Goal: Task Accomplishment & Management: Use online tool/utility

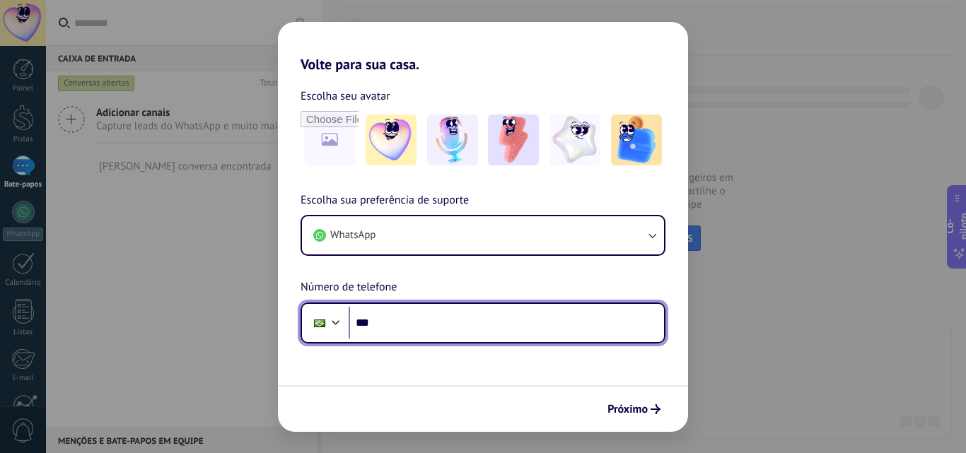
click at [504, 312] on input "***" at bounding box center [507, 323] width 316 height 33
type input "**********"
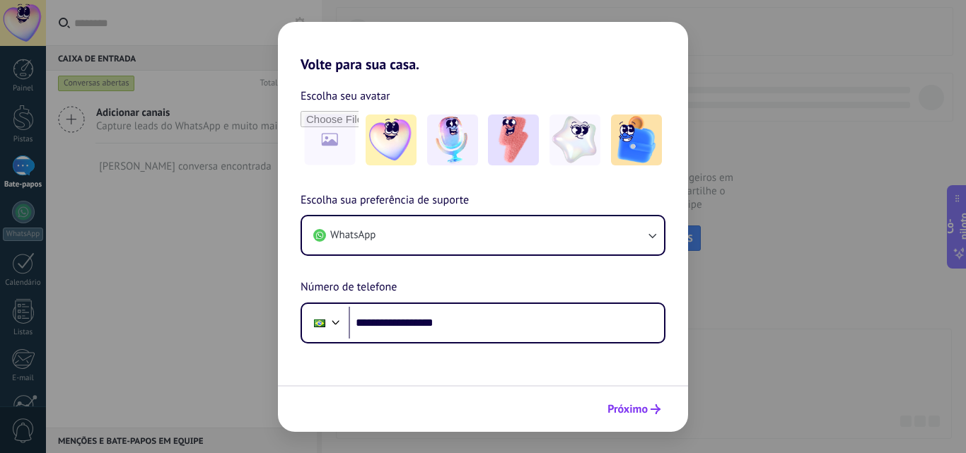
click at [627, 407] on font "Próximo" at bounding box center [628, 410] width 40 height 14
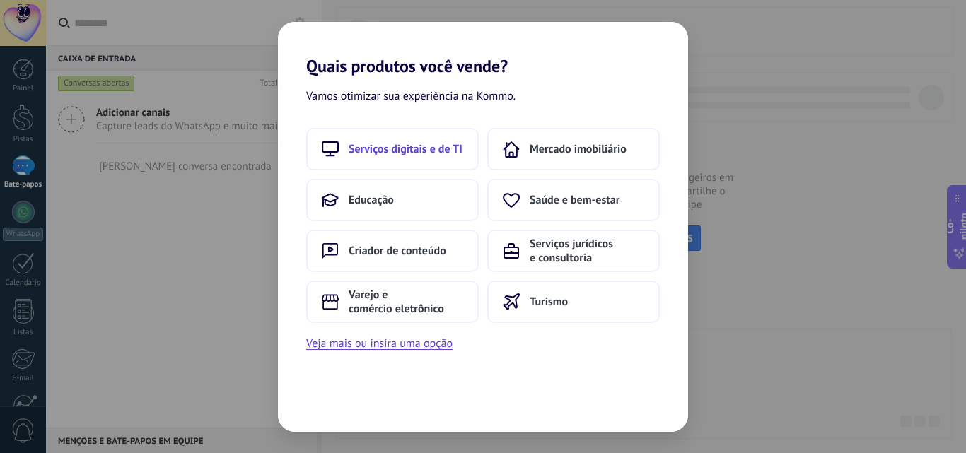
drag, startPoint x: 419, startPoint y: 122, endPoint x: 420, endPoint y: 139, distance: 17.0
click at [420, 139] on div "Vamos otimizar sua experiência na Kommo. Serviços digitais e de TI Mercado imob…" at bounding box center [483, 254] width 410 height 356
click at [420, 139] on button "Serviços digitais e de TI" at bounding box center [392, 149] width 173 height 42
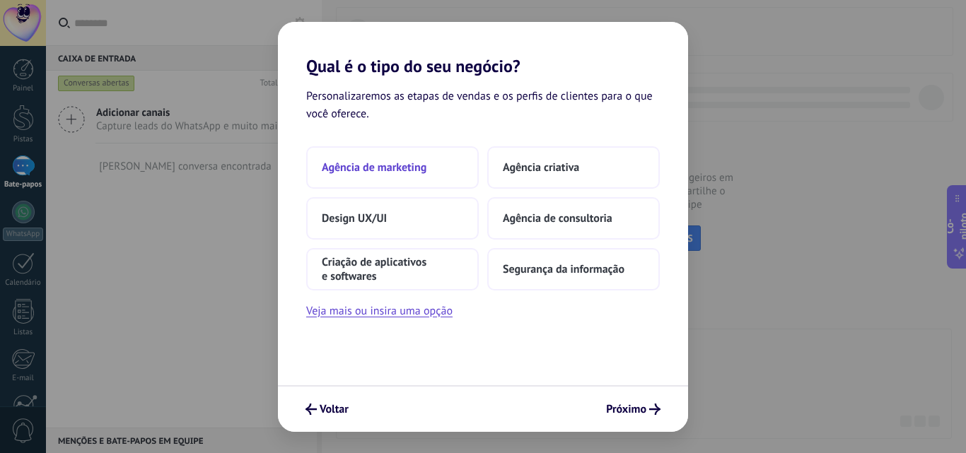
click at [448, 158] on button "Agência de marketing" at bounding box center [392, 167] width 173 height 42
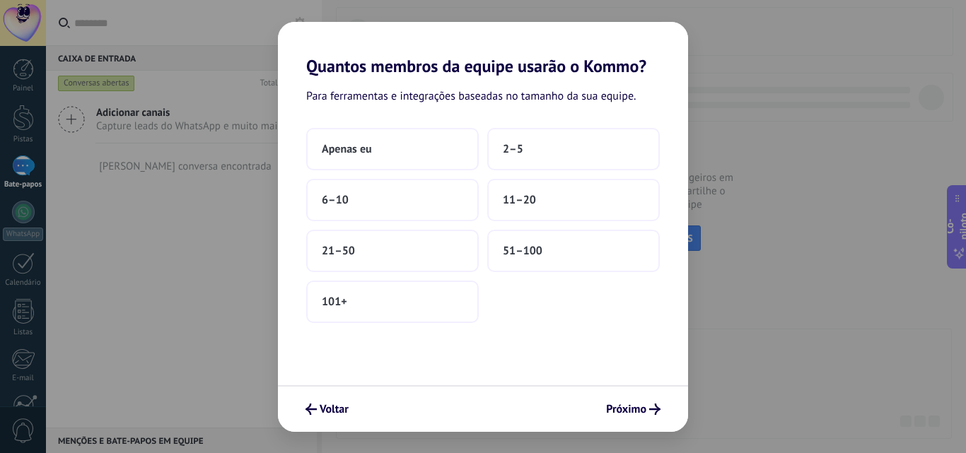
click at [448, 158] on button "Apenas eu" at bounding box center [392, 149] width 173 height 42
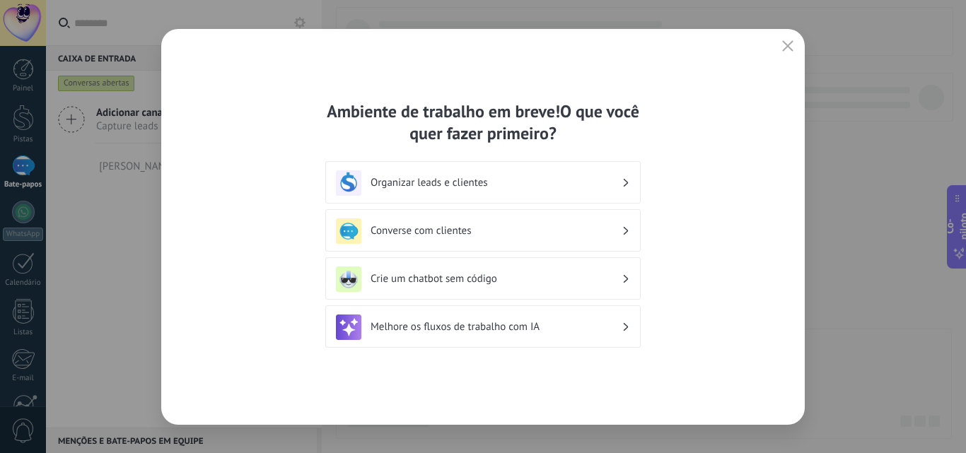
click at [613, 339] on div "Melhore os fluxos de trabalho com IA" at bounding box center [483, 327] width 294 height 25
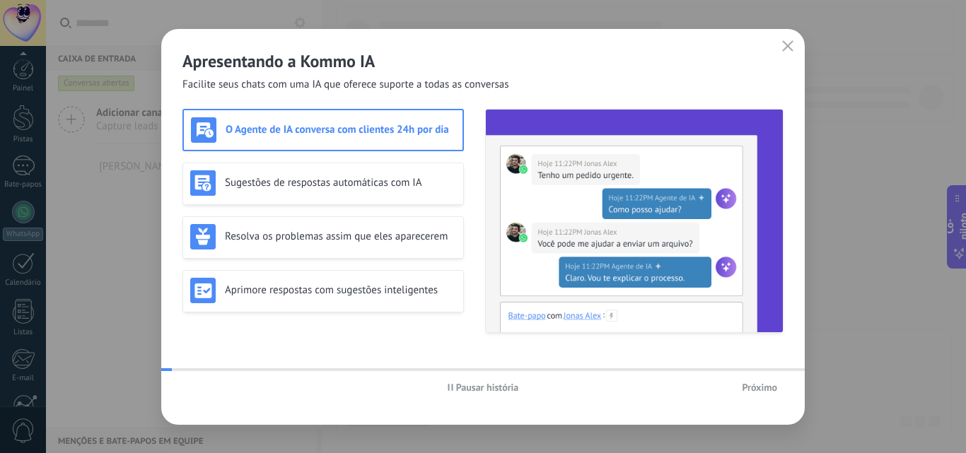
scroll to position [135, 0]
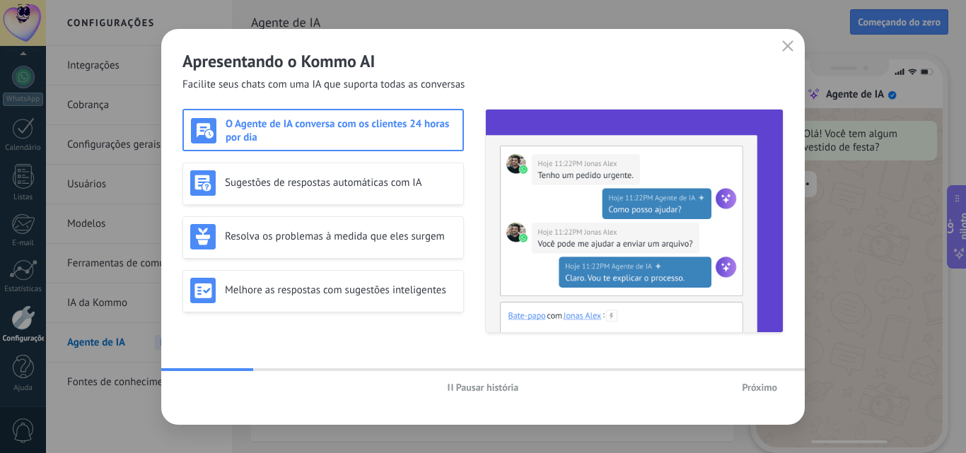
click at [753, 384] on font "Próximo" at bounding box center [759, 387] width 35 height 13
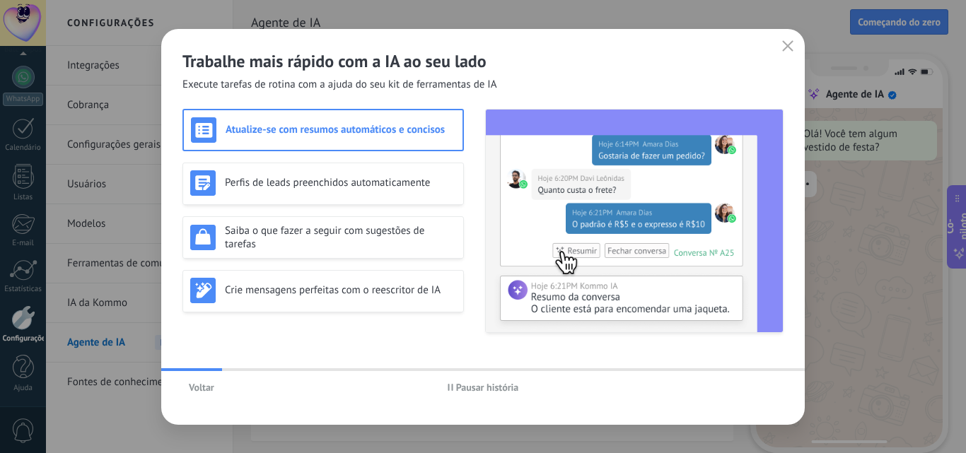
click at [212, 386] on font "Voltar" at bounding box center [201, 387] width 25 height 13
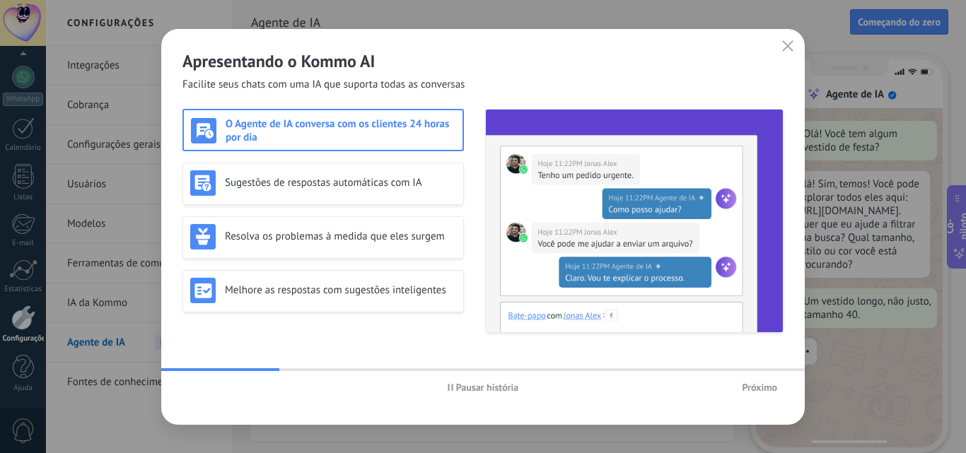
click at [757, 397] on button "Próximo" at bounding box center [760, 387] width 48 height 21
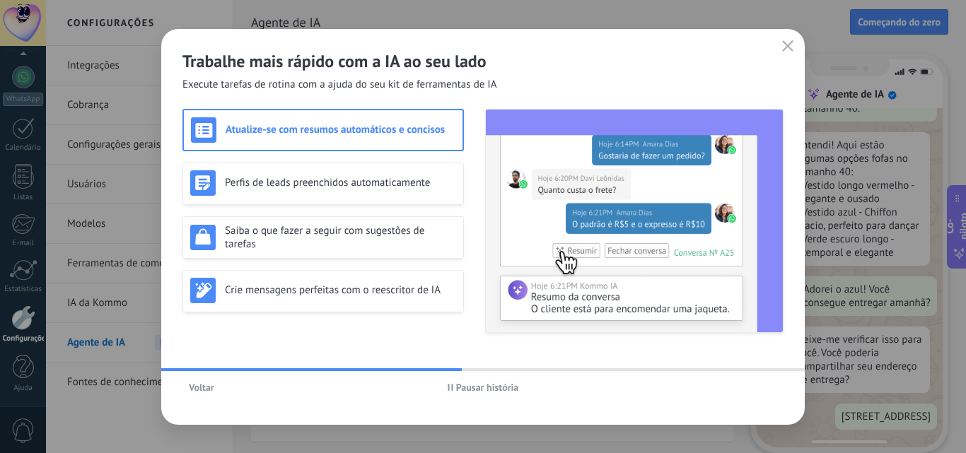
scroll to position [257, 0]
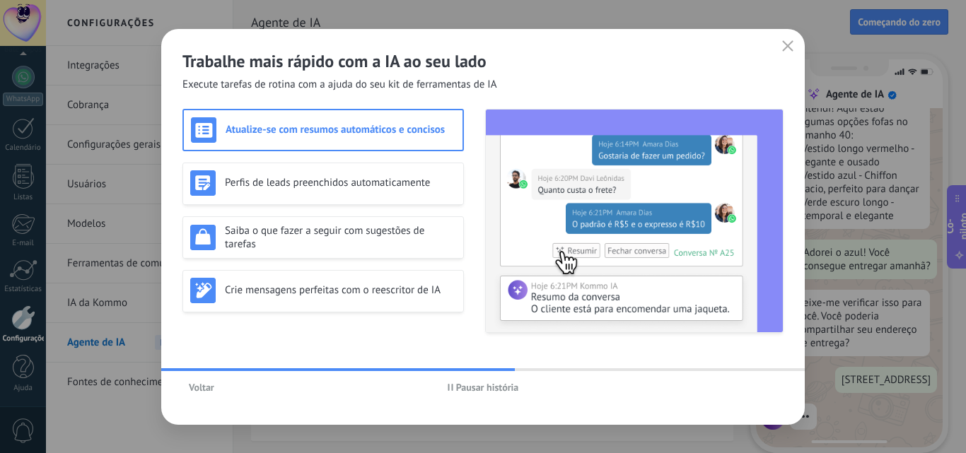
drag, startPoint x: 765, startPoint y: 407, endPoint x: 765, endPoint y: 395, distance: 12.0
click at [765, 395] on div "Trabalhe mais rápido com a IA ao seu lado Execute tarefas de rotina com a ajuda…" at bounding box center [483, 227] width 644 height 396
click at [765, 395] on div "Voltar Pausar história" at bounding box center [483, 387] width 644 height 33
drag, startPoint x: 394, startPoint y: 98, endPoint x: 404, endPoint y: 117, distance: 22.1
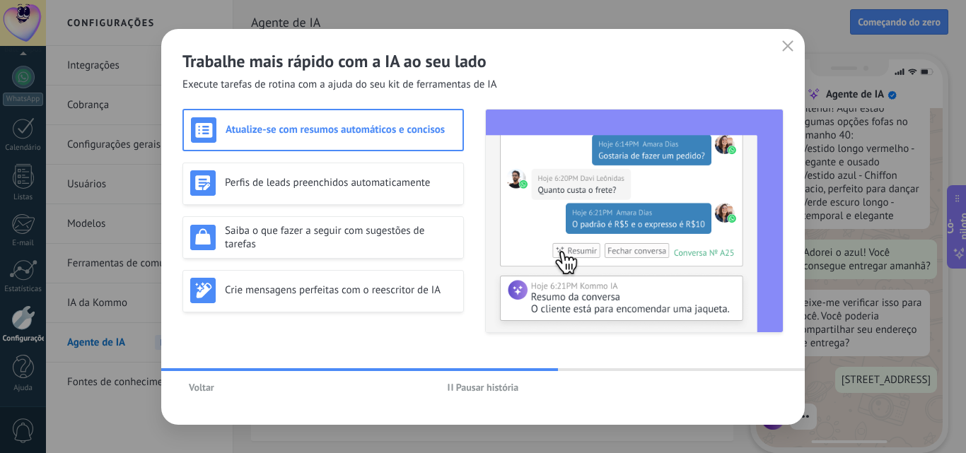
click at [404, 117] on div "Trabalhe mais rápido com a IA ao seu lado Execute tarefas de rotina com a ajuda…" at bounding box center [483, 227] width 644 height 396
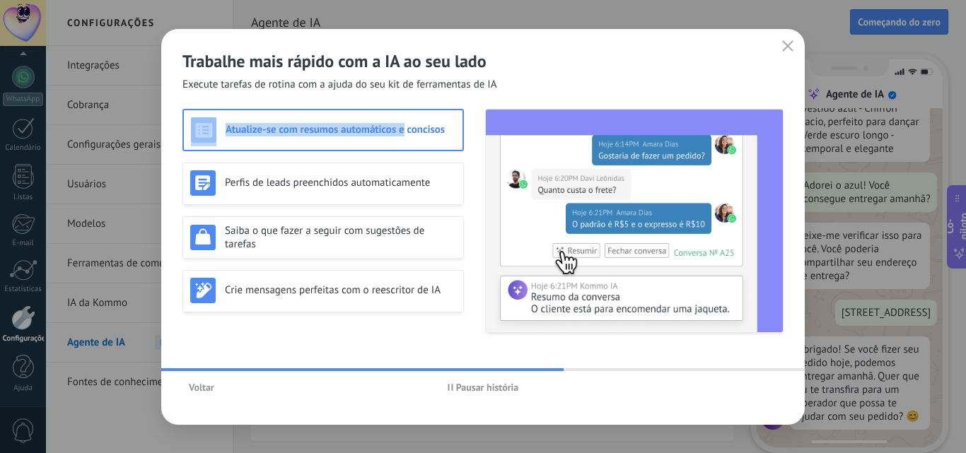
click at [404, 117] on div "Atualize-se com resumos automáticos e concisos" at bounding box center [323, 129] width 265 height 25
click at [404, 122] on div "Atualize-se com resumos automáticos e concisos" at bounding box center [323, 129] width 265 height 25
drag, startPoint x: 670, startPoint y: 366, endPoint x: 712, endPoint y: 369, distance: 41.8
click at [712, 369] on div "Trabalhe mais rápido com a IA ao seu lado Execute tarefas de rotina com a ajuda…" at bounding box center [483, 227] width 644 height 396
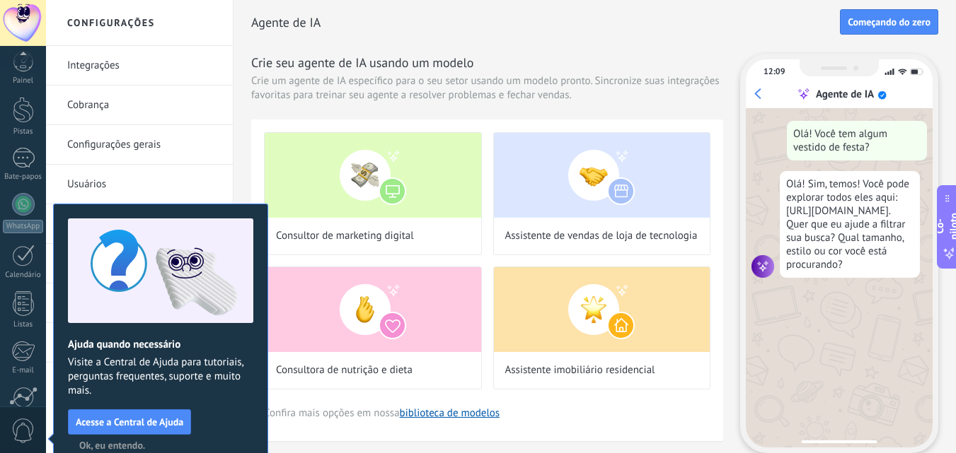
scroll to position [135, 0]
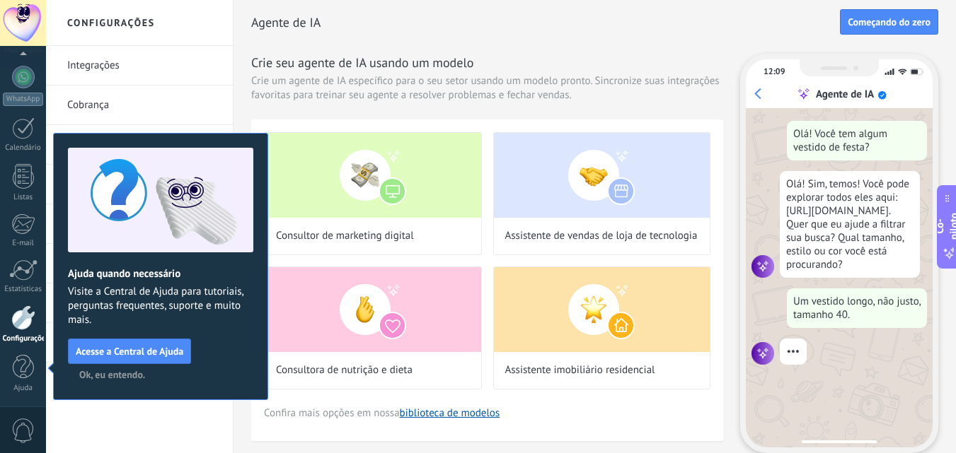
click at [119, 372] on font "Ok, eu entendo." at bounding box center [112, 375] width 66 height 13
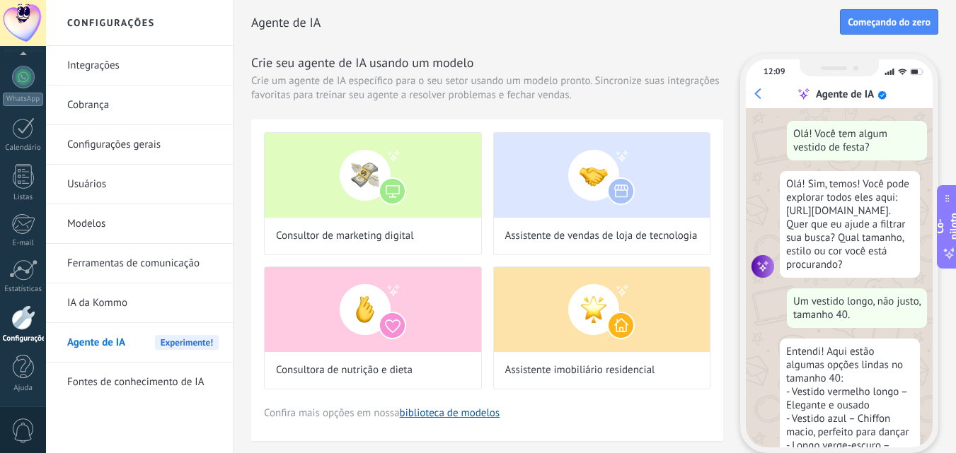
scroll to position [42, 0]
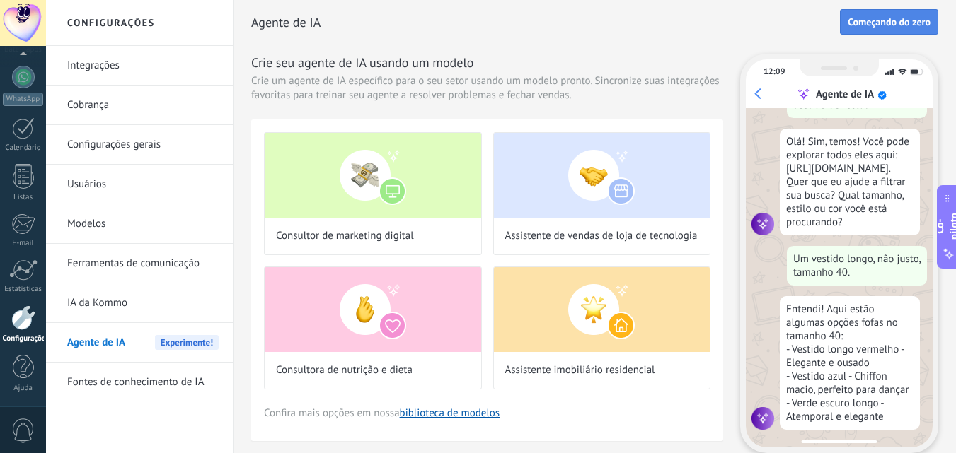
click at [883, 24] on font "Começando do zero" at bounding box center [889, 22] width 83 height 13
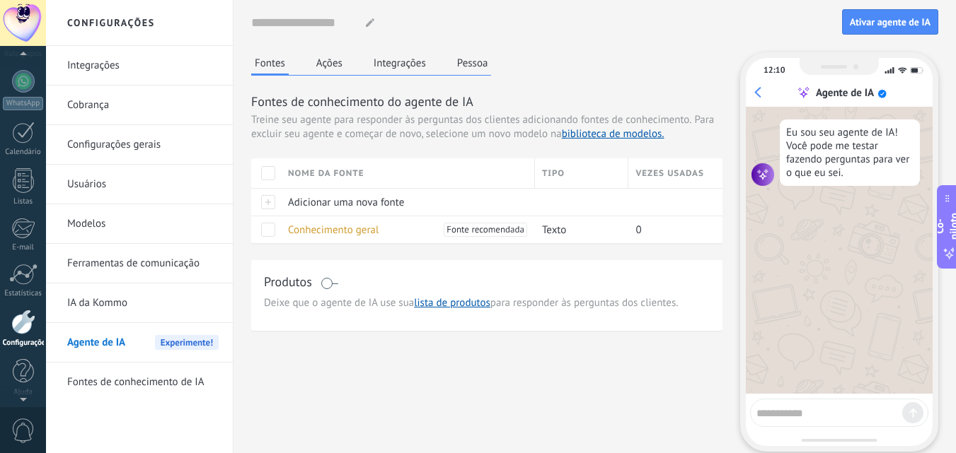
scroll to position [135, 0]
